Goal: Task Accomplishment & Management: Use online tool/utility

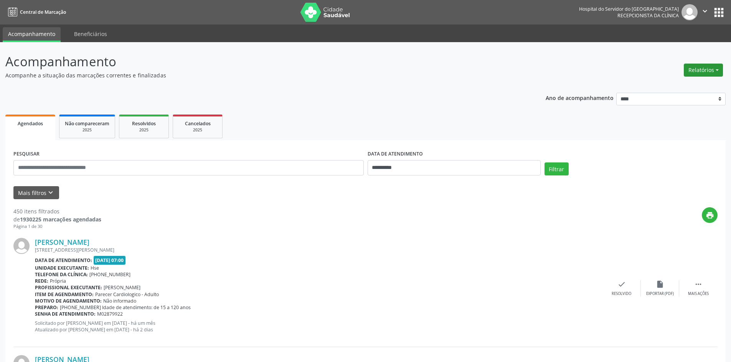
click at [700, 67] on button "Relatórios" at bounding box center [702, 70] width 39 height 13
click at [658, 86] on link "Agendamentos" at bounding box center [682, 86] width 82 height 11
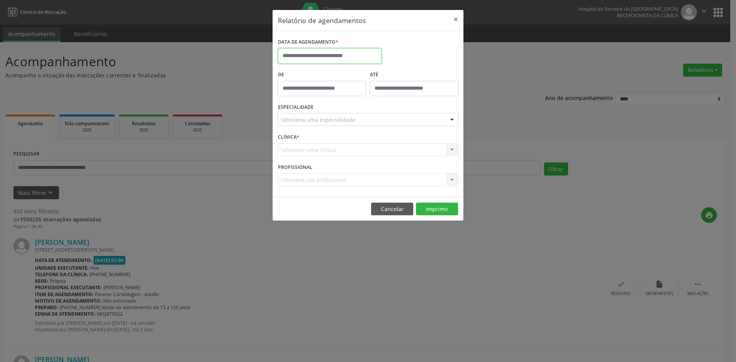
click at [332, 56] on input "text" at bounding box center [330, 55] width 104 height 15
click at [386, 72] on span at bounding box center [389, 70] width 13 height 13
select select "*"
click at [338, 93] on span "1" at bounding box center [336, 96] width 15 height 15
type input "**********"
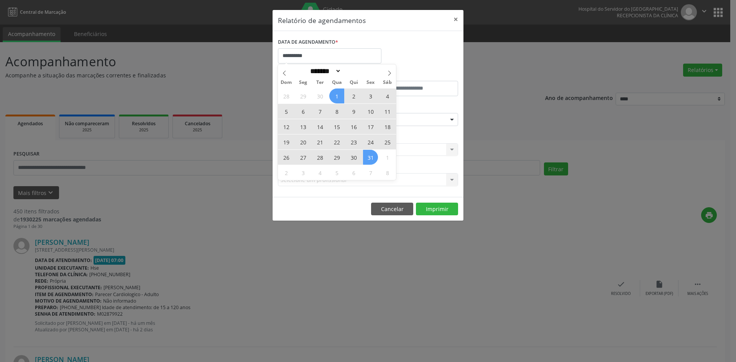
drag, startPoint x: 338, startPoint y: 93, endPoint x: 370, endPoint y: 158, distance: 73.1
click at [370, 158] on div "28 29 30 1 2 3 4 5 6 7 8 9 10 11 12 13 14 15 16 17 18 19 20 21 22 23 24 25 26 2…" at bounding box center [337, 134] width 118 height 92
click at [370, 159] on span "31" at bounding box center [370, 157] width 15 height 15
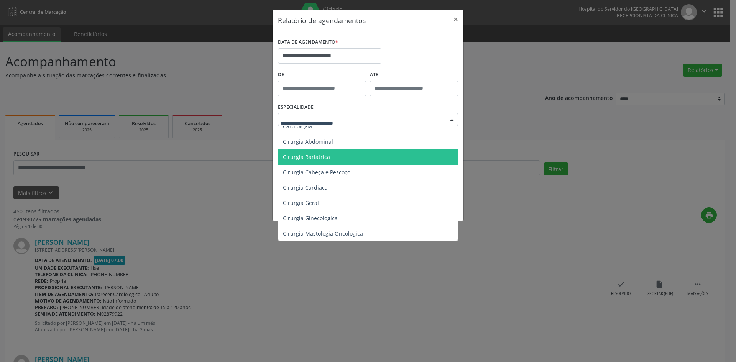
scroll to position [115, 0]
click at [344, 158] on span "Cirurgia Geral" at bounding box center [368, 156] width 181 height 15
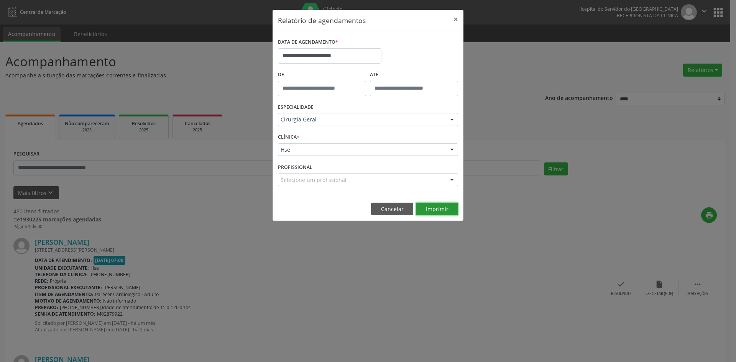
click at [435, 208] on button "Imprimir" at bounding box center [437, 209] width 42 height 13
